Goal: Navigation & Orientation: Find specific page/section

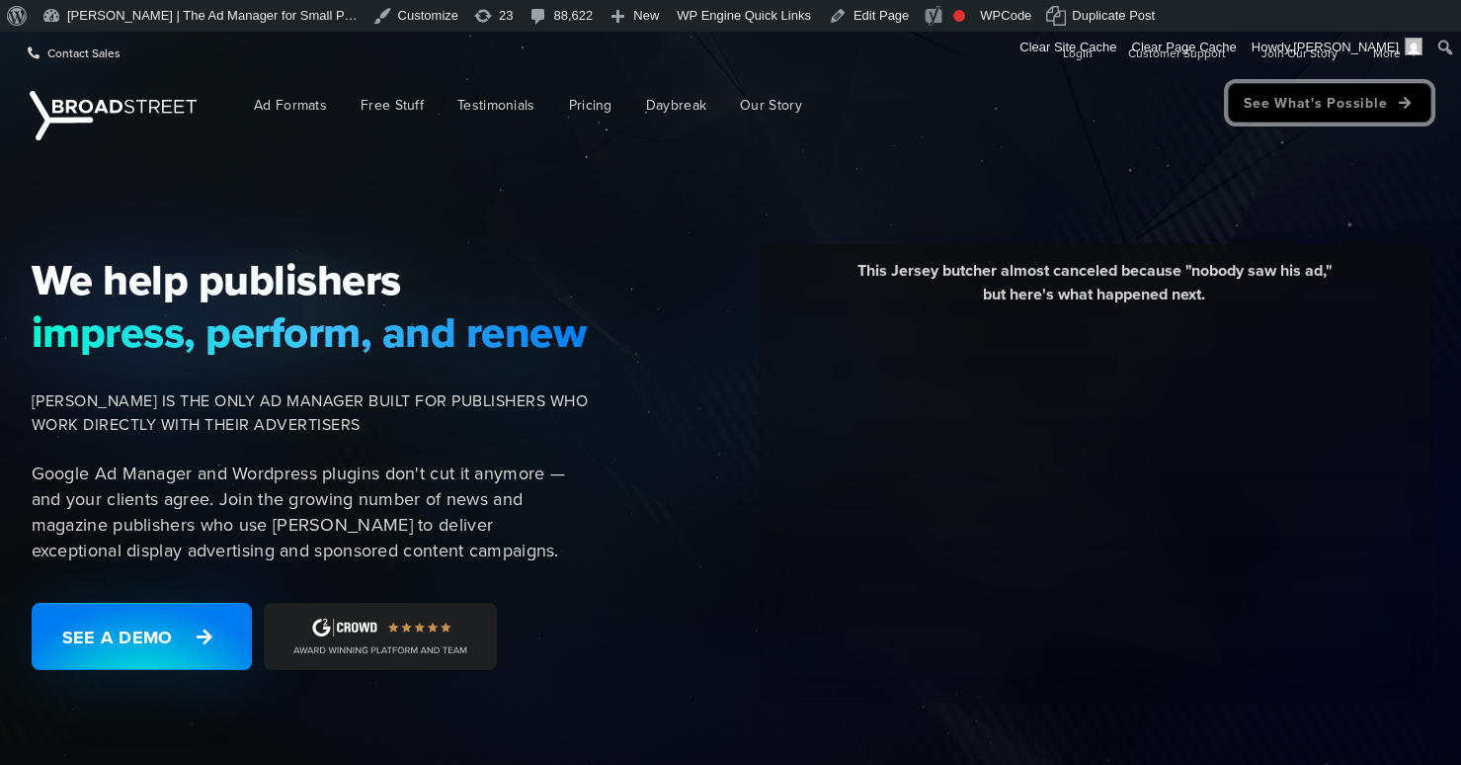
click at [1326, 102] on link "See What's Possible" at bounding box center [1330, 103] width 204 height 40
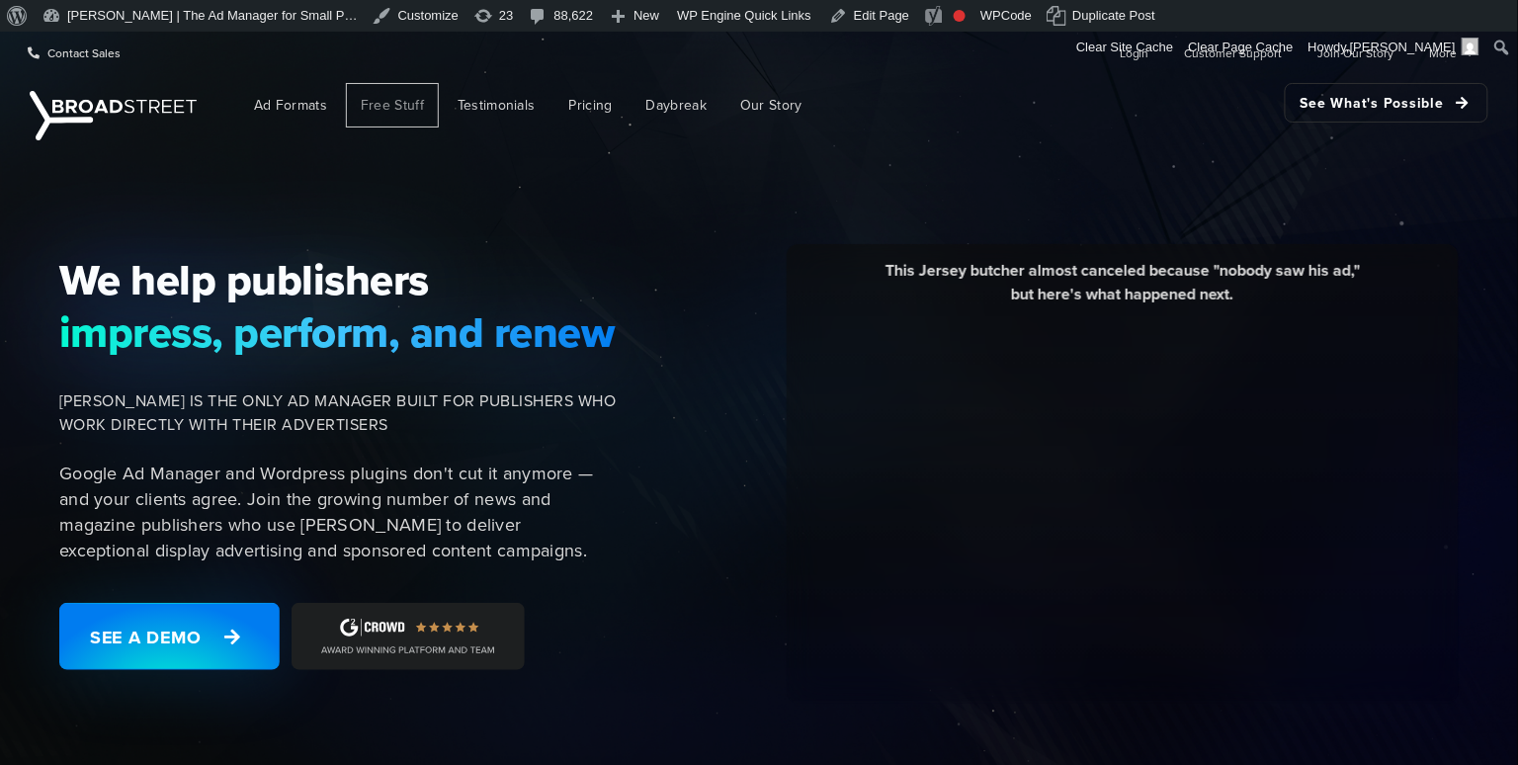
click at [383, 112] on span "Free Stuff" at bounding box center [392, 105] width 63 height 21
